Goal: Find specific page/section: Find specific page/section

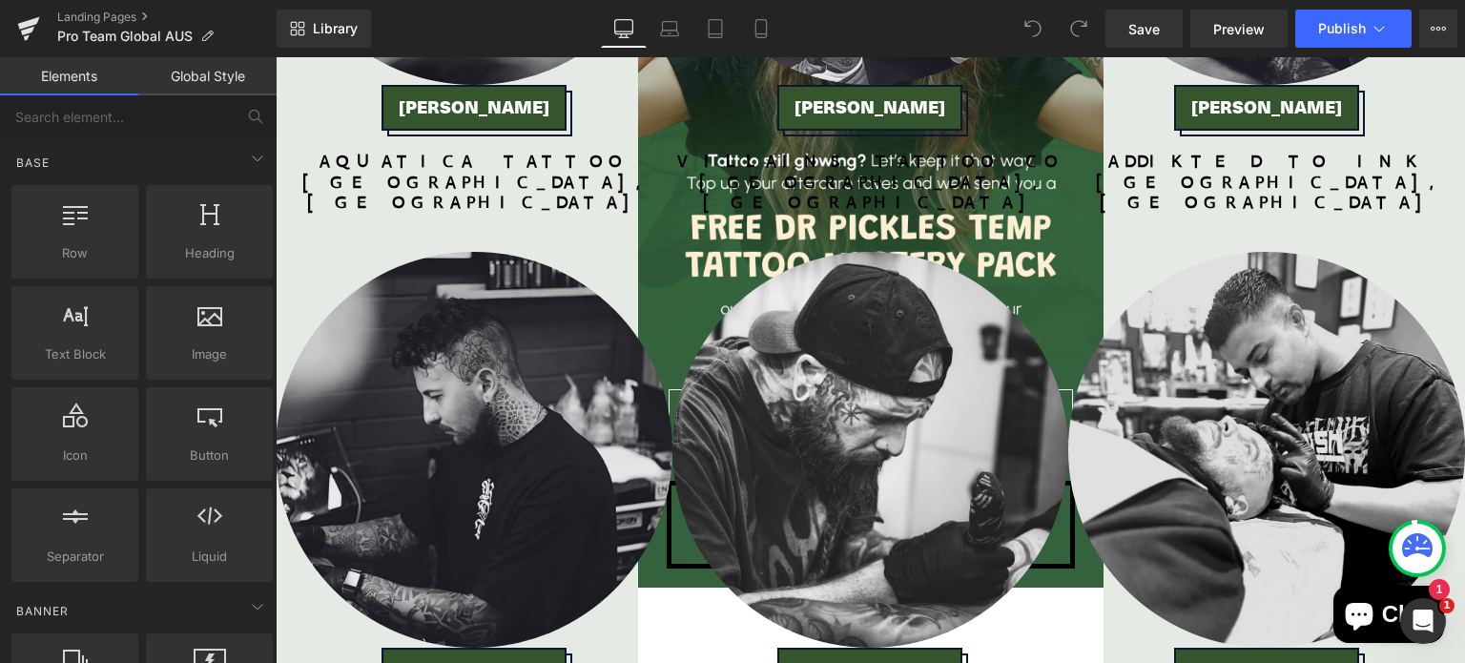
scroll to position [2350, 0]
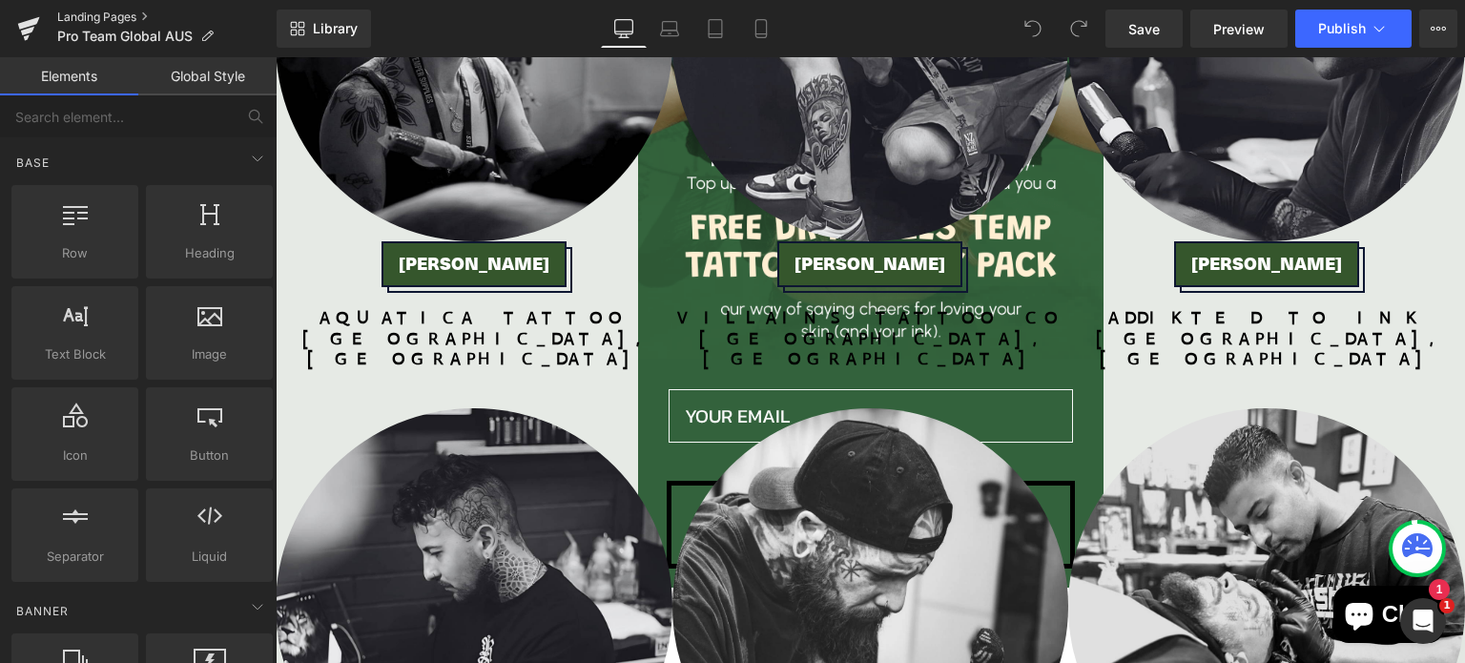
click at [139, 18] on link "Landing Pages" at bounding box center [166, 17] width 219 height 15
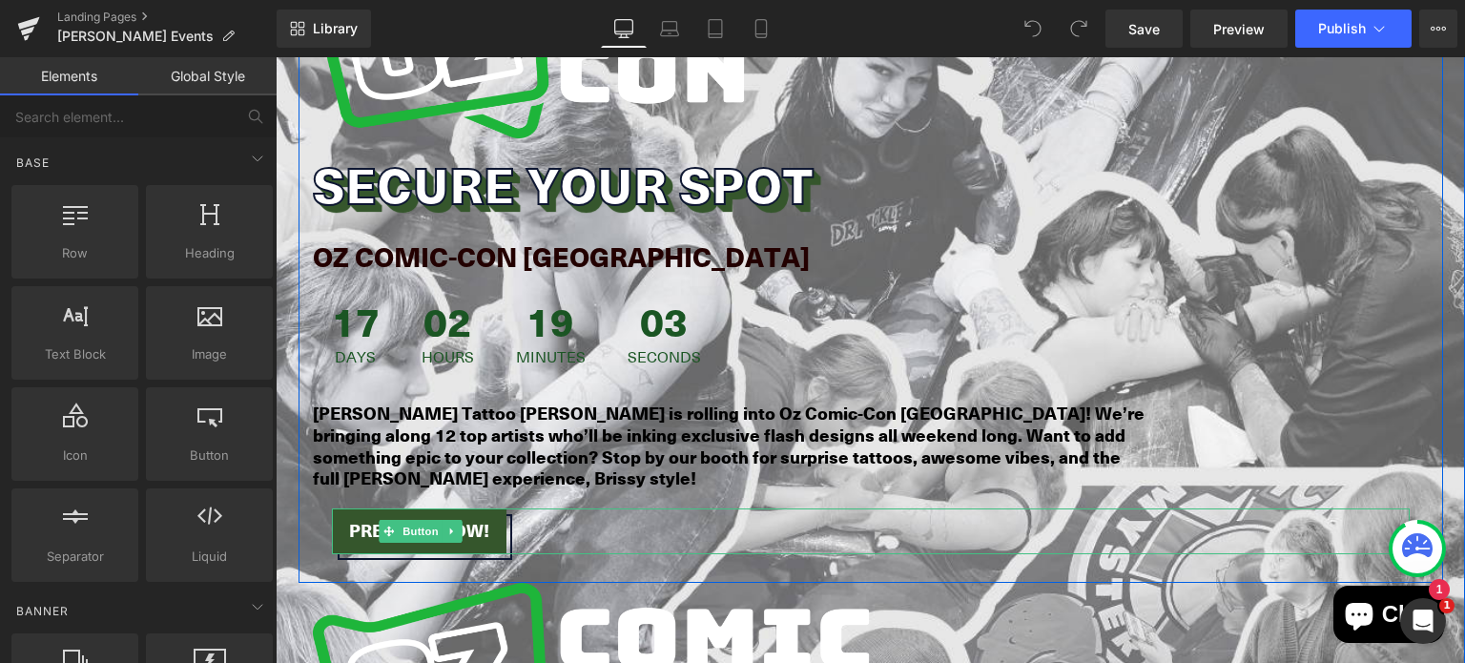
scroll to position [222, 0]
click at [416, 521] on span "Button" at bounding box center [421, 532] width 44 height 23
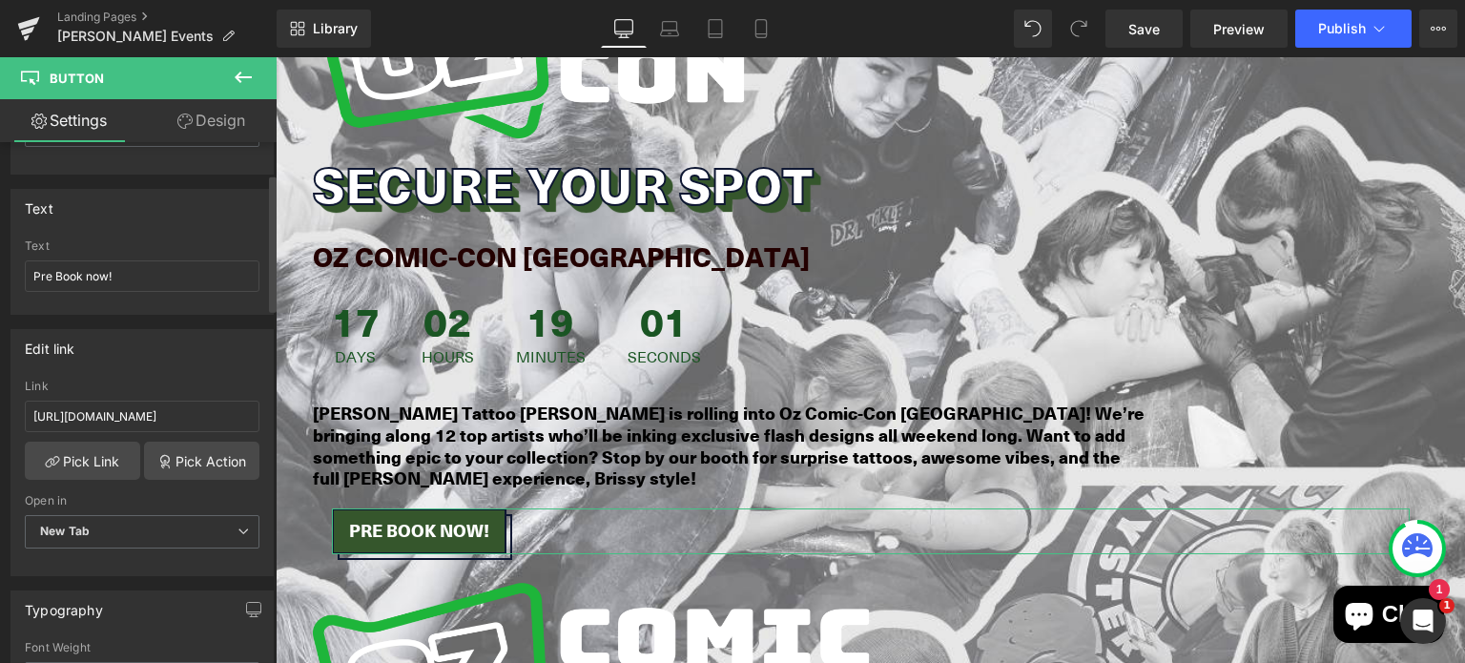
scroll to position [122, 0]
click at [167, 415] on input "https://www.fresha.com/book-now/dr-pickles-r0xrogxb/services?lid=1483120&share=…" at bounding box center [142, 415] width 235 height 31
